Goal: Task Accomplishment & Management: Manage account settings

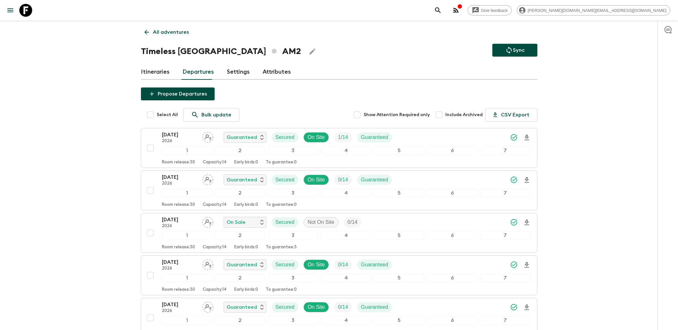
scroll to position [65, 0]
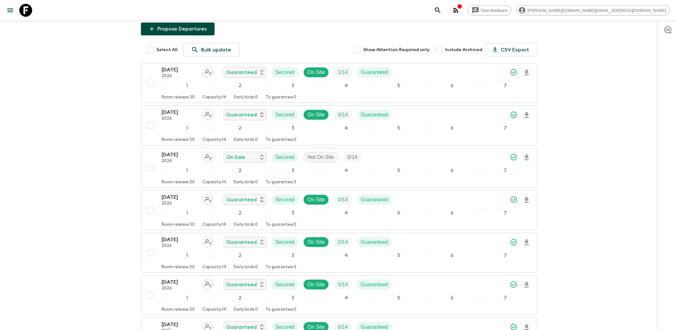
click at [27, 8] on icon at bounding box center [25, 10] width 13 height 13
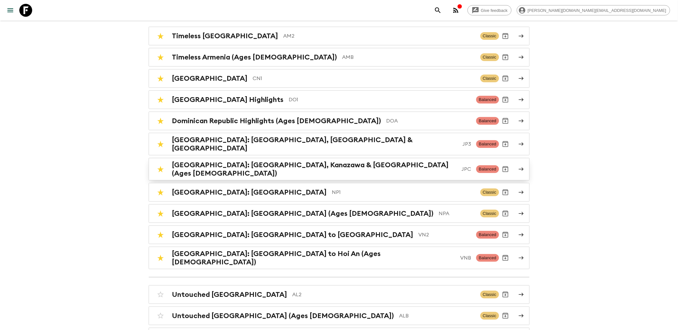
scroll to position [36, 0]
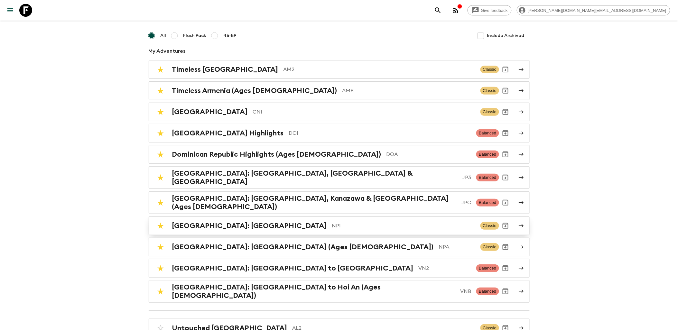
click at [239, 222] on h2 "[GEOGRAPHIC_DATA]: [GEOGRAPHIC_DATA]" at bounding box center [249, 226] width 155 height 8
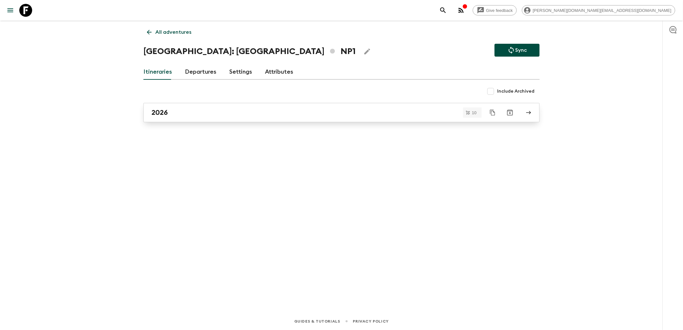
click at [193, 113] on div "2026" at bounding box center [336, 112] width 368 height 8
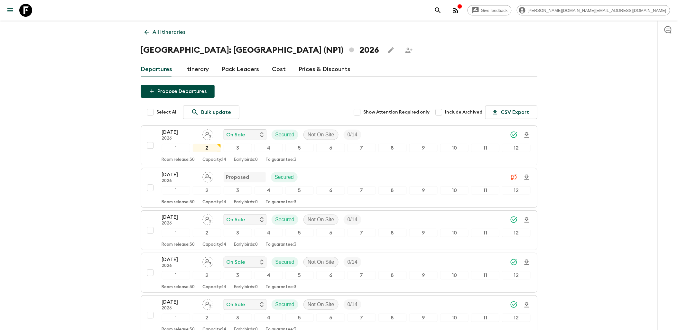
scroll to position [36, 0]
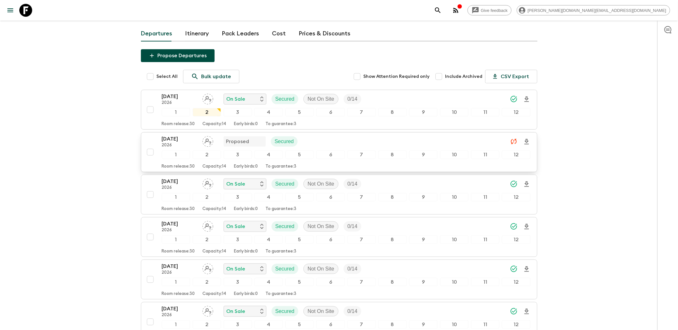
click at [147, 153] on input "checkbox" at bounding box center [150, 152] width 13 height 13
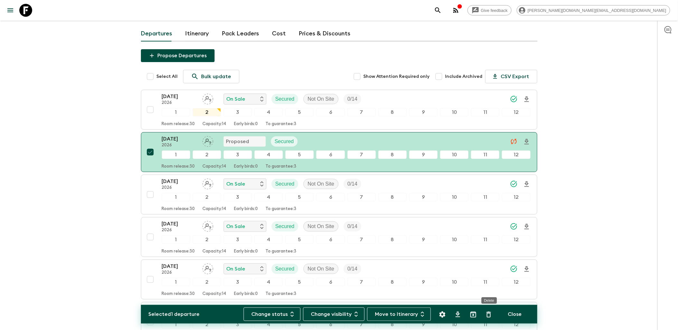
click at [485, 315] on icon "Delete" at bounding box center [489, 315] width 8 height 8
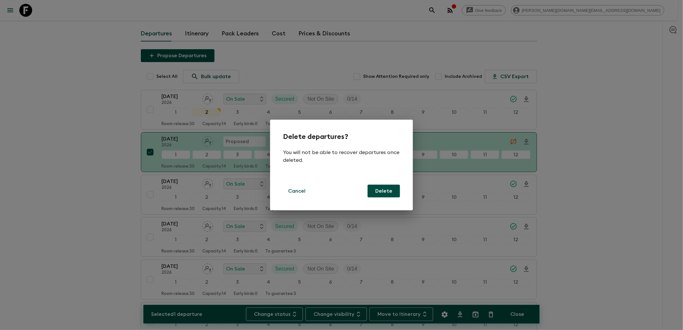
click at [387, 191] on button "Delete" at bounding box center [384, 191] width 32 height 13
checkbox input "false"
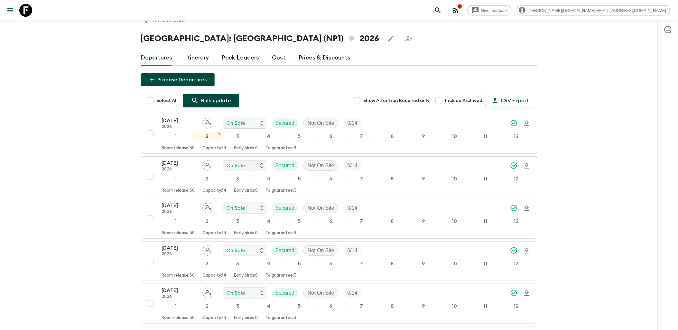
scroll to position [0, 0]
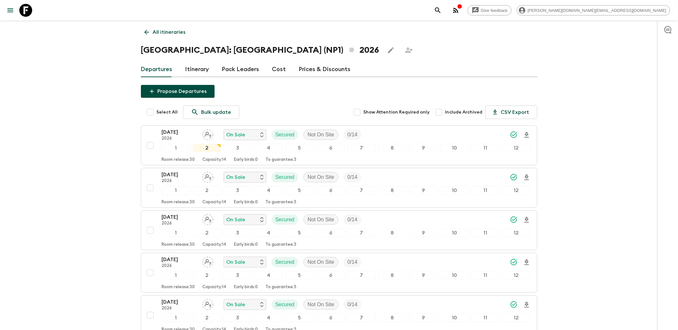
click at [175, 95] on button "Propose Departures" at bounding box center [178, 91] width 74 height 13
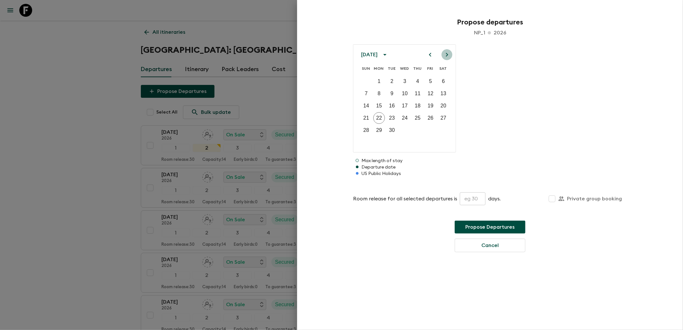
click at [446, 55] on icon "Next month" at bounding box center [447, 55] width 8 height 8
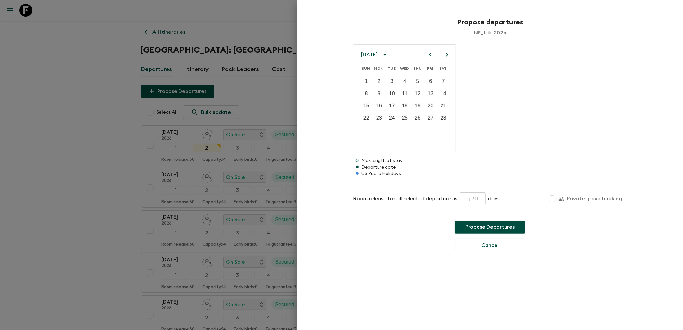
click at [446, 55] on icon "Next month" at bounding box center [447, 55] width 8 height 8
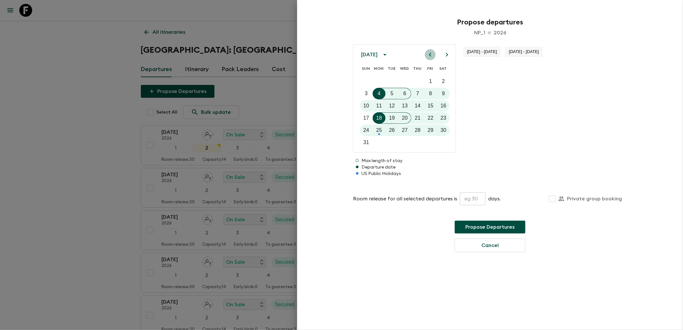
click at [427, 53] on icon "Previous month" at bounding box center [431, 55] width 8 height 8
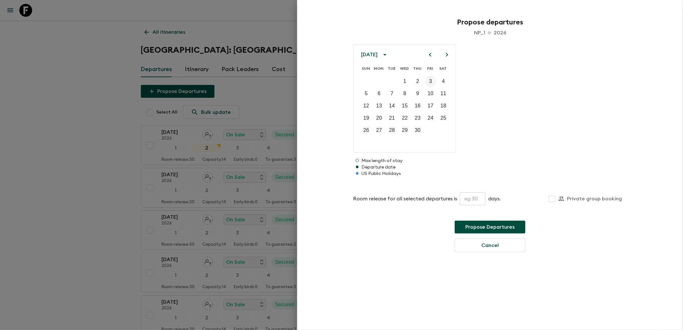
click at [427, 81] on button "3" at bounding box center [431, 82] width 12 height 12
click at [471, 195] on input "text" at bounding box center [473, 198] width 26 height 13
type input "30"
click at [502, 227] on button "Propose Departures" at bounding box center [490, 227] width 71 height 13
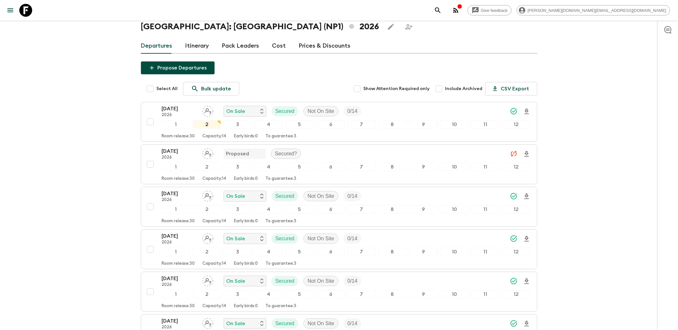
scroll to position [36, 0]
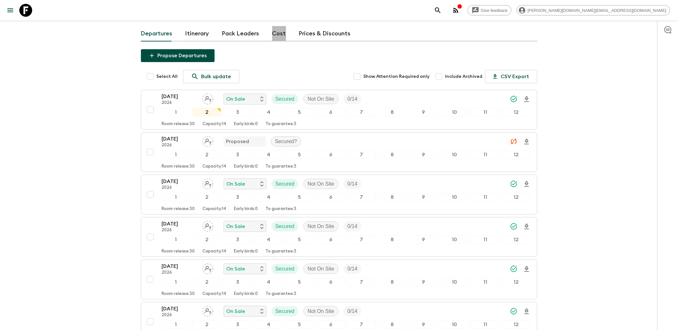
click at [276, 31] on link "Cost" at bounding box center [279, 33] width 14 height 15
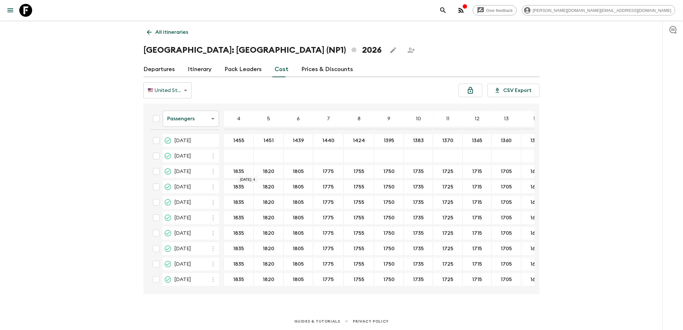
drag, startPoint x: 233, startPoint y: 172, endPoint x: 253, endPoint y: 172, distance: 19.6
type input "1835"
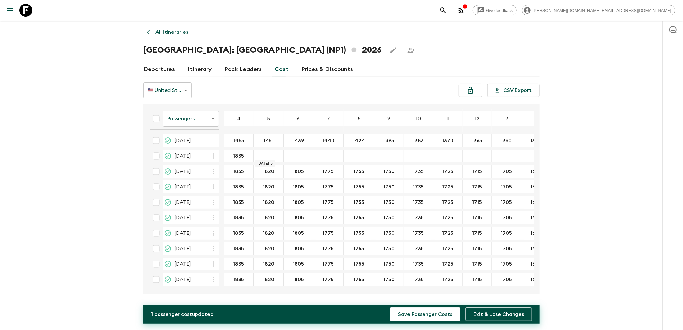
type input "1820"
type input "1805"
type input "1775"
click at [358, 160] on div "03 Apr 2026; 8" at bounding box center [359, 156] width 31 height 13
type input "1755"
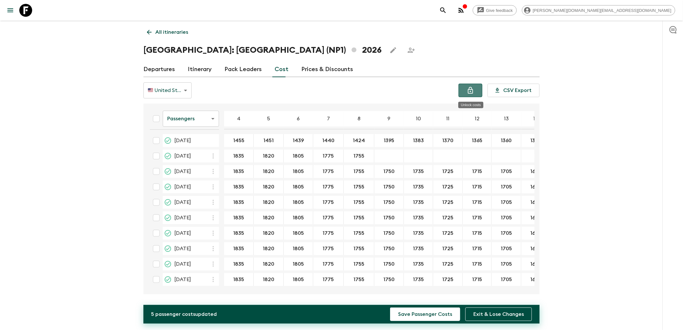
click at [468, 91] on icon "Unlock costs" at bounding box center [471, 91] width 8 height 8
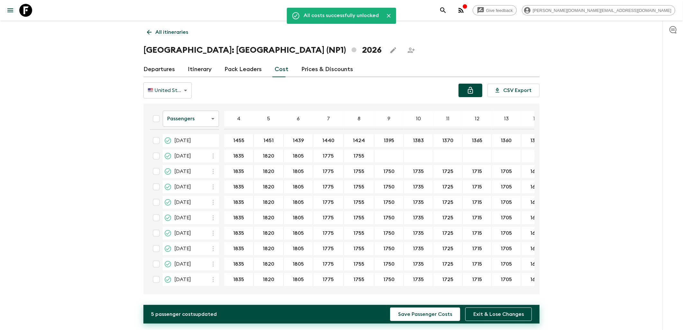
type input "1750"
type input "1735"
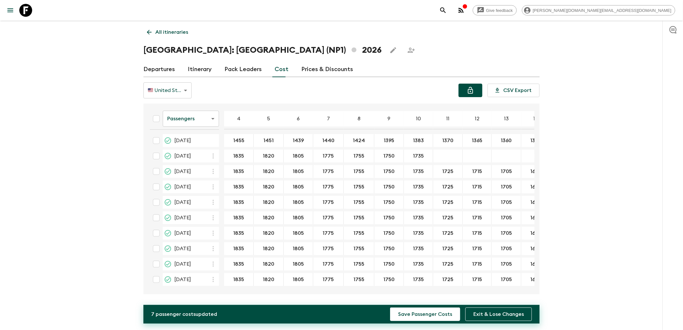
type input "1725"
type input "1715"
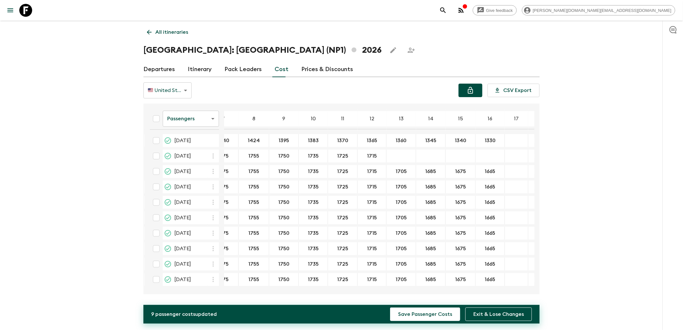
scroll to position [0, 118]
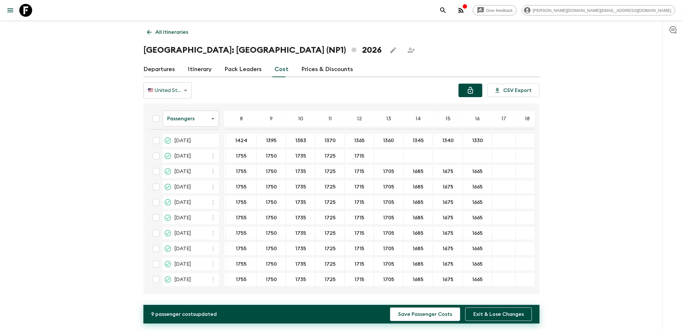
type input "1705"
click at [413, 148] on table "Passengers passengersCost ​ 4 5 6 7 8 9 10 11 12 13 14 15 16 17 18 [DATE] 1455 …" at bounding box center [283, 197] width 512 height 182
type input "1685"
click at [443, 149] on table "Passengers passengersCost ​ 4 5 6 7 8 9 10 11 12 13 14 15 16 17 18 [DATE] 1455 …" at bounding box center [283, 197] width 512 height 182
type input "1675"
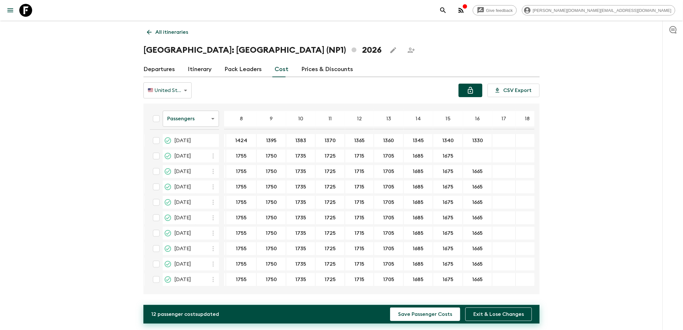
type input "1665"
click at [432, 315] on button "Save Passenger Costs" at bounding box center [425, 315] width 70 height 14
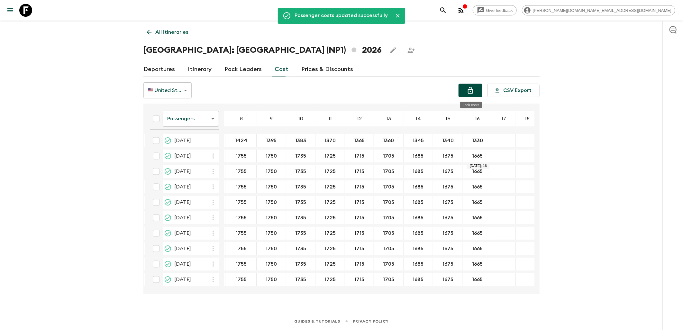
click at [472, 91] on icon "Lock costs" at bounding box center [471, 91] width 8 height 8
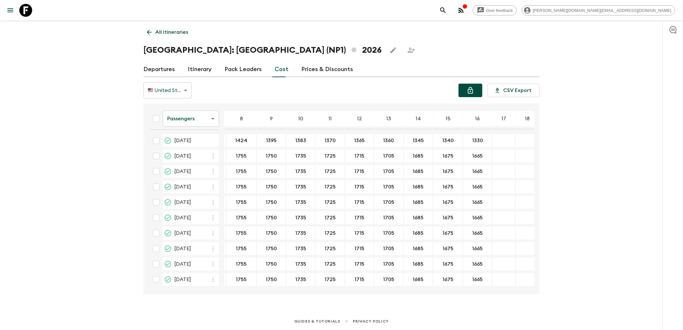
click at [171, 66] on link "Departures" at bounding box center [160, 69] width 32 height 15
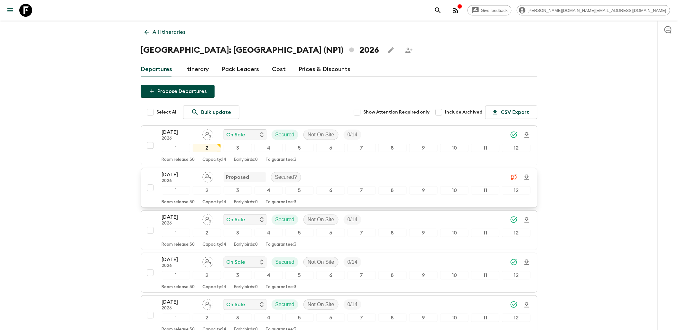
click at [516, 177] on icon "Unable to sync - Check prices and secured" at bounding box center [514, 177] width 6 height 5
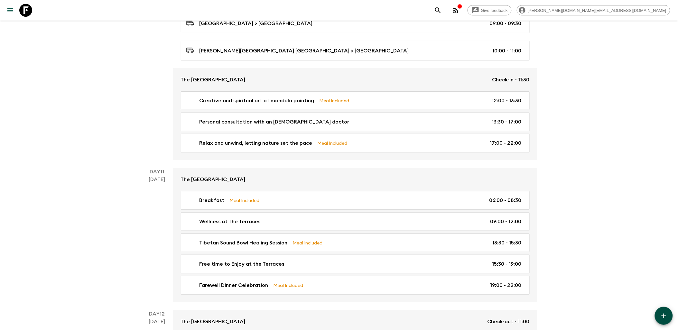
scroll to position [1708, 0]
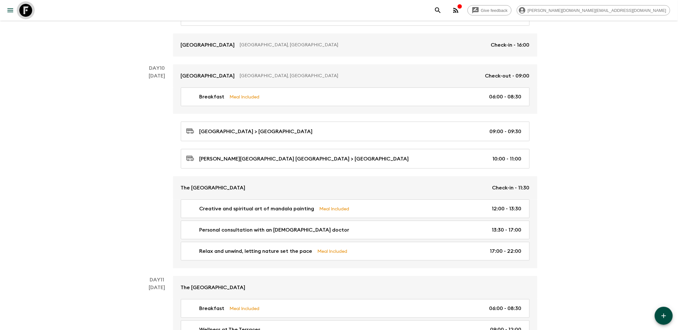
click at [29, 15] on icon at bounding box center [25, 10] width 13 height 13
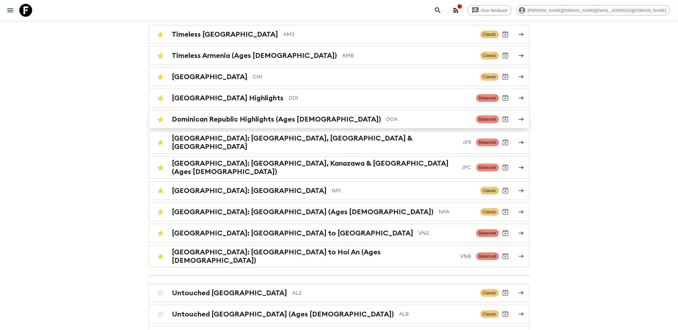
scroll to position [71, 0]
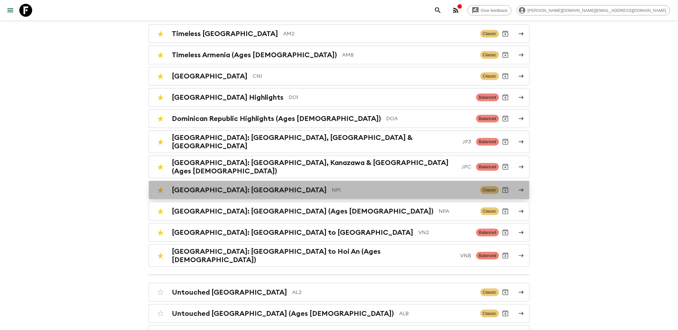
click at [219, 186] on h2 "[GEOGRAPHIC_DATA]: [GEOGRAPHIC_DATA]" at bounding box center [249, 190] width 155 height 8
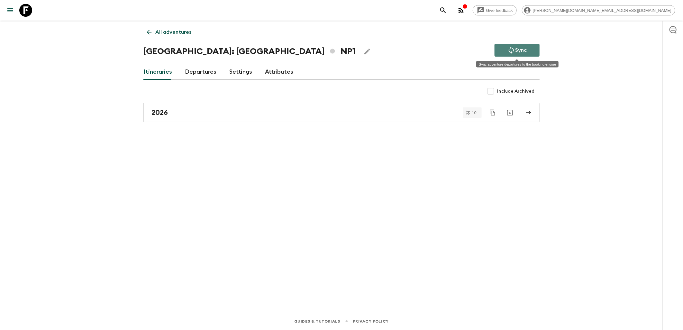
click at [534, 49] on button "Sync" at bounding box center [517, 50] width 45 height 13
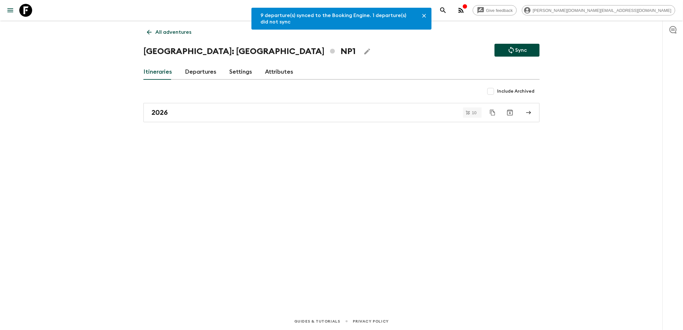
click at [197, 74] on link "Departures" at bounding box center [201, 71] width 32 height 15
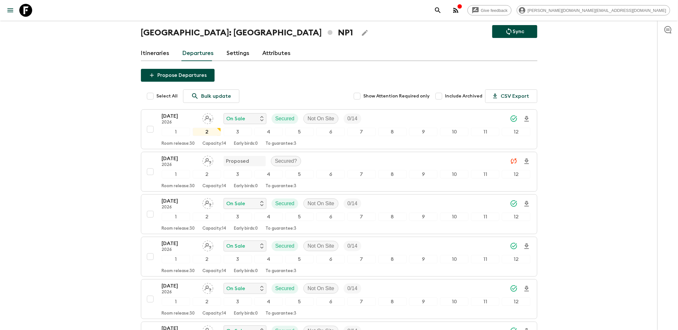
scroll to position [36, 0]
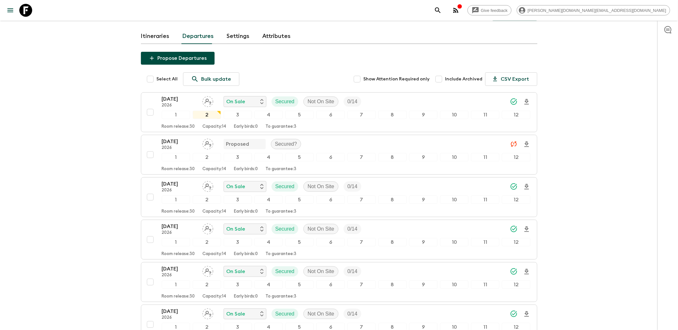
click at [24, 9] on icon at bounding box center [25, 10] width 13 height 13
